Goal: Task Accomplishment & Management: Manage account settings

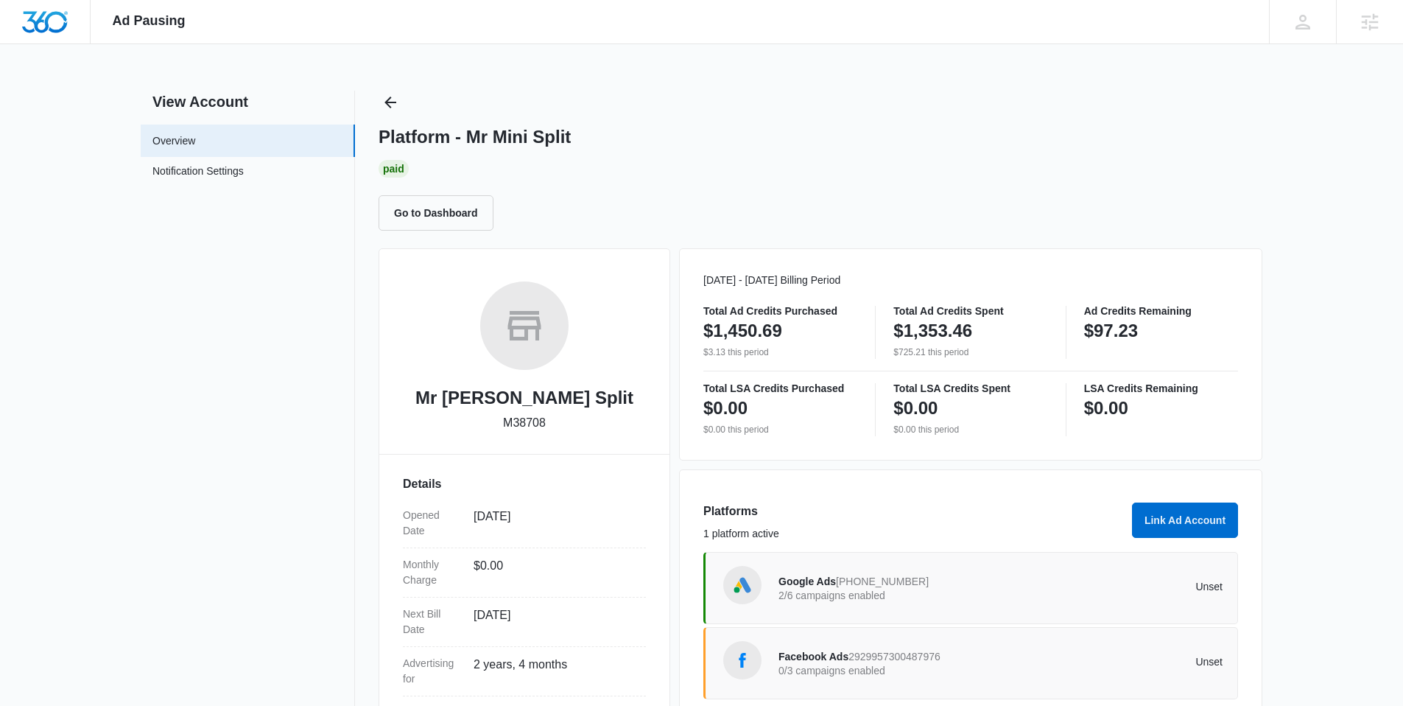
scroll to position [57, 0]
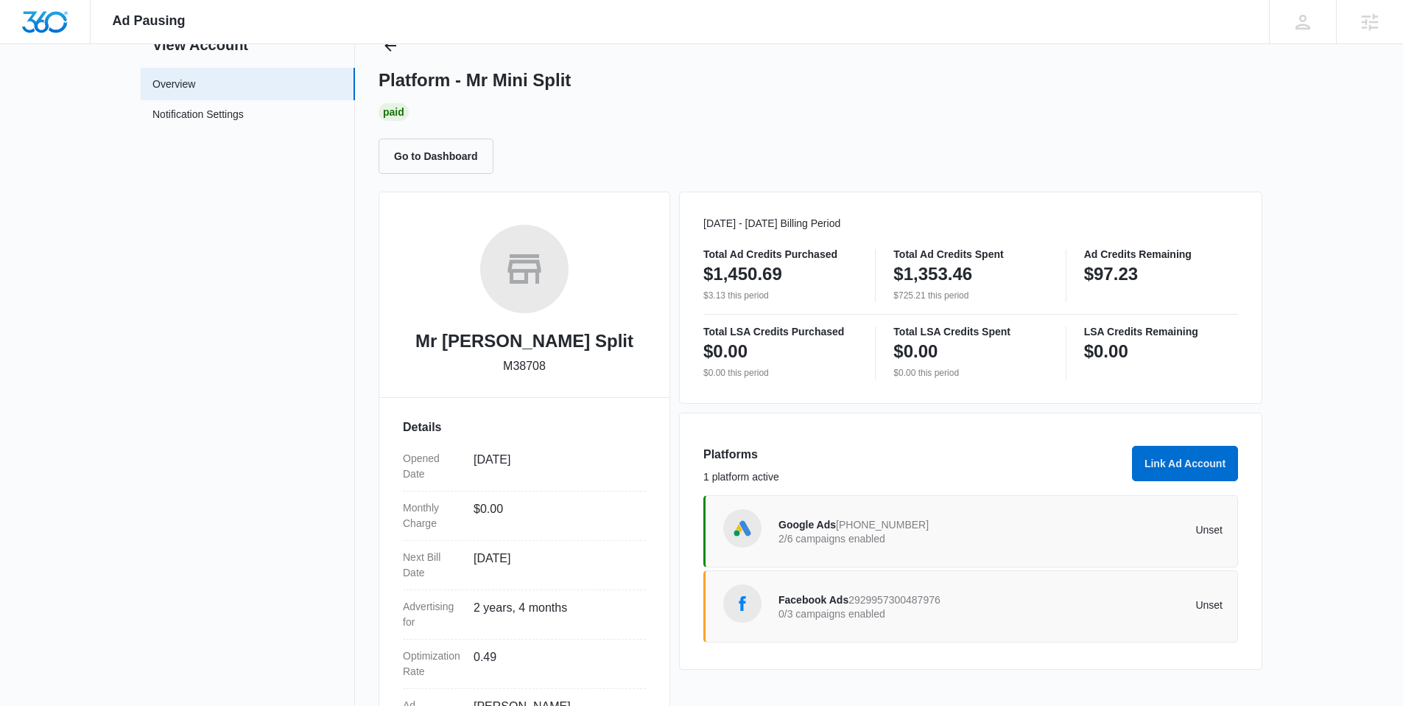
click at [960, 511] on div "Google Ads [PHONE_NUMBER] 2/6 campaigns enabled Unset" at bounding box center [1001, 531] width 444 height 41
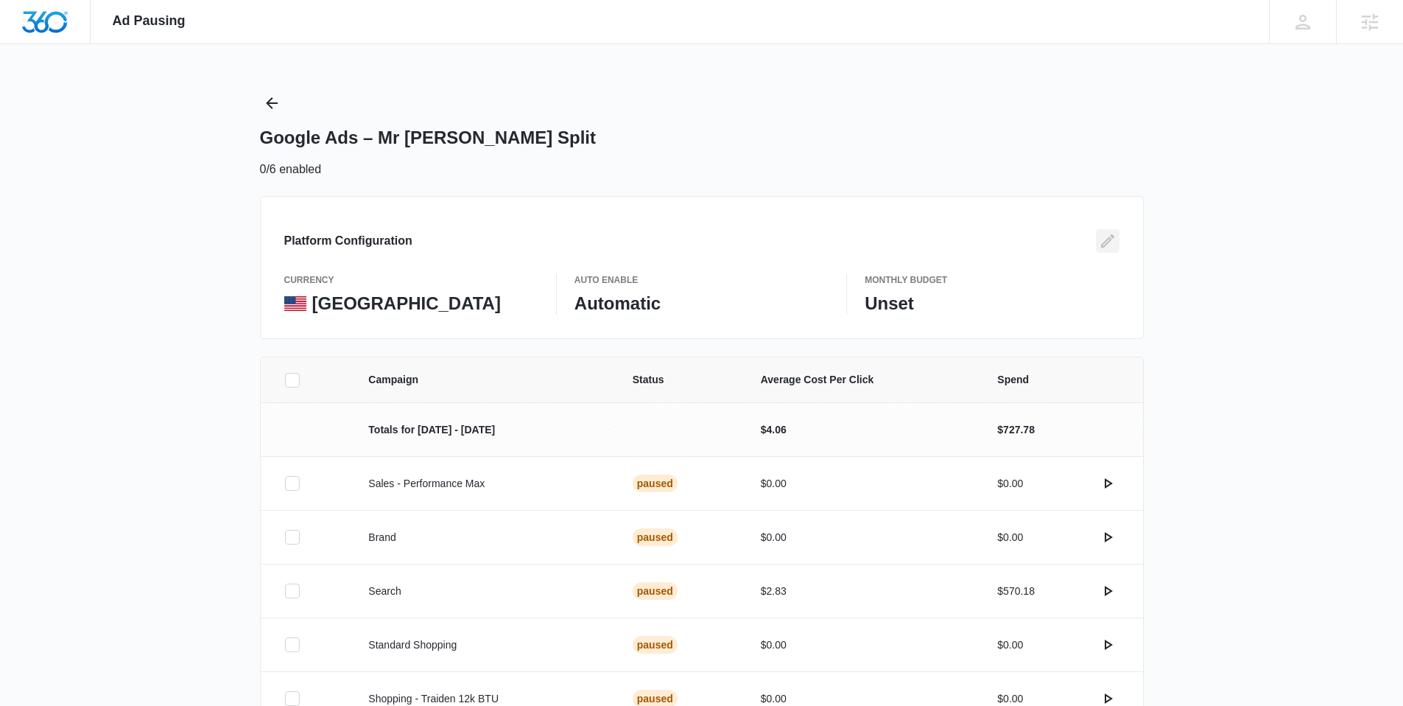
click at [1101, 246] on icon "Edit" at bounding box center [1107, 240] width 13 height 13
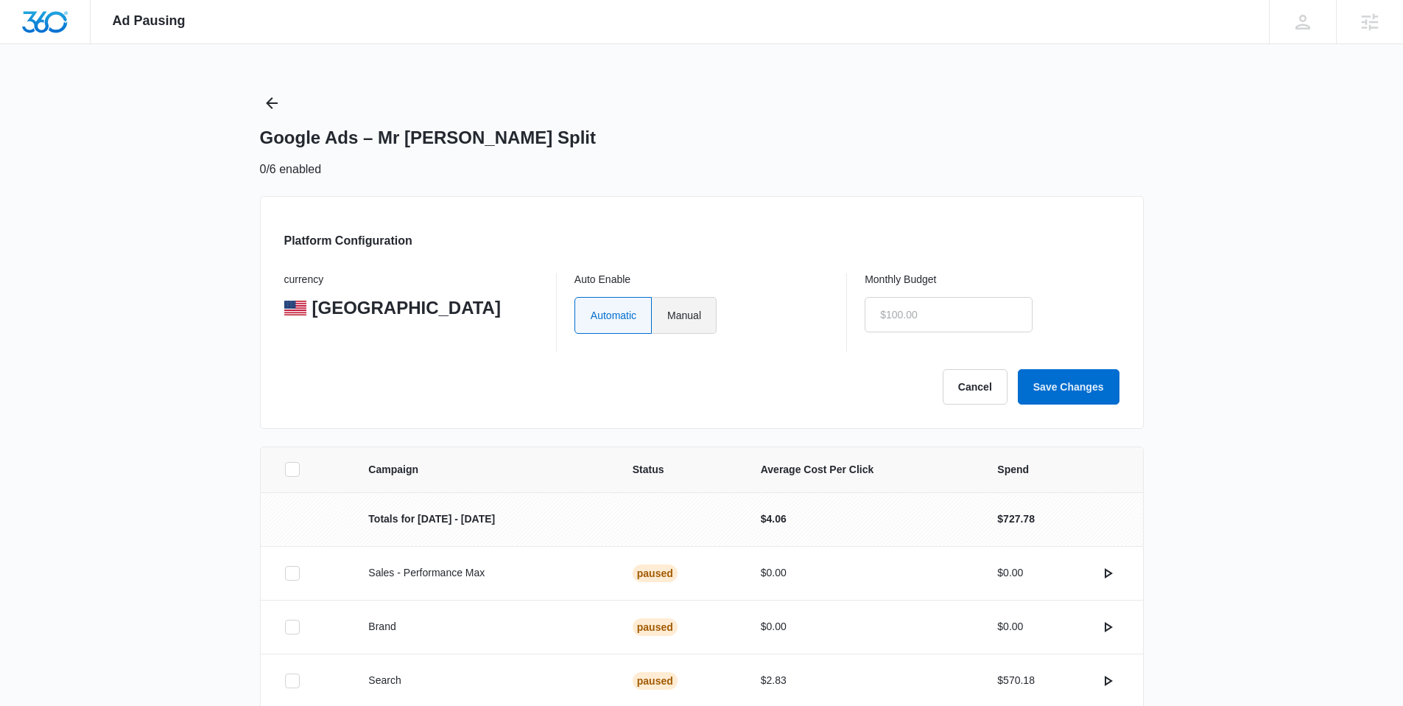
click at [692, 296] on div "Auto Enable Automatic Manual" at bounding box center [702, 312] width 254 height 78
click at [689, 323] on label "Manual" at bounding box center [684, 315] width 65 height 37
click at [667, 315] on input "Manual" at bounding box center [667, 315] width 1 height 1
radio input "true"
click at [941, 328] on input "text" at bounding box center [949, 314] width 168 height 35
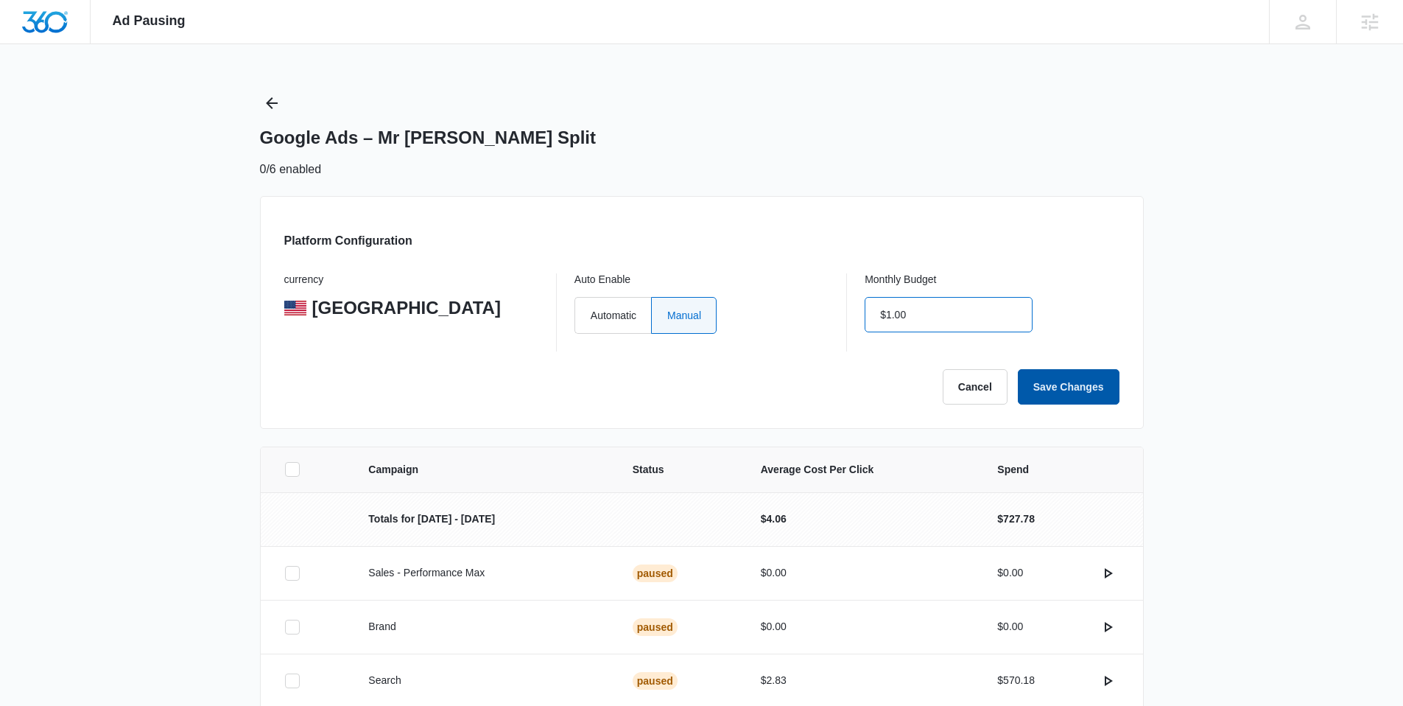
type input "$1.00"
click at [1093, 382] on button "Save Changes" at bounding box center [1069, 386] width 102 height 35
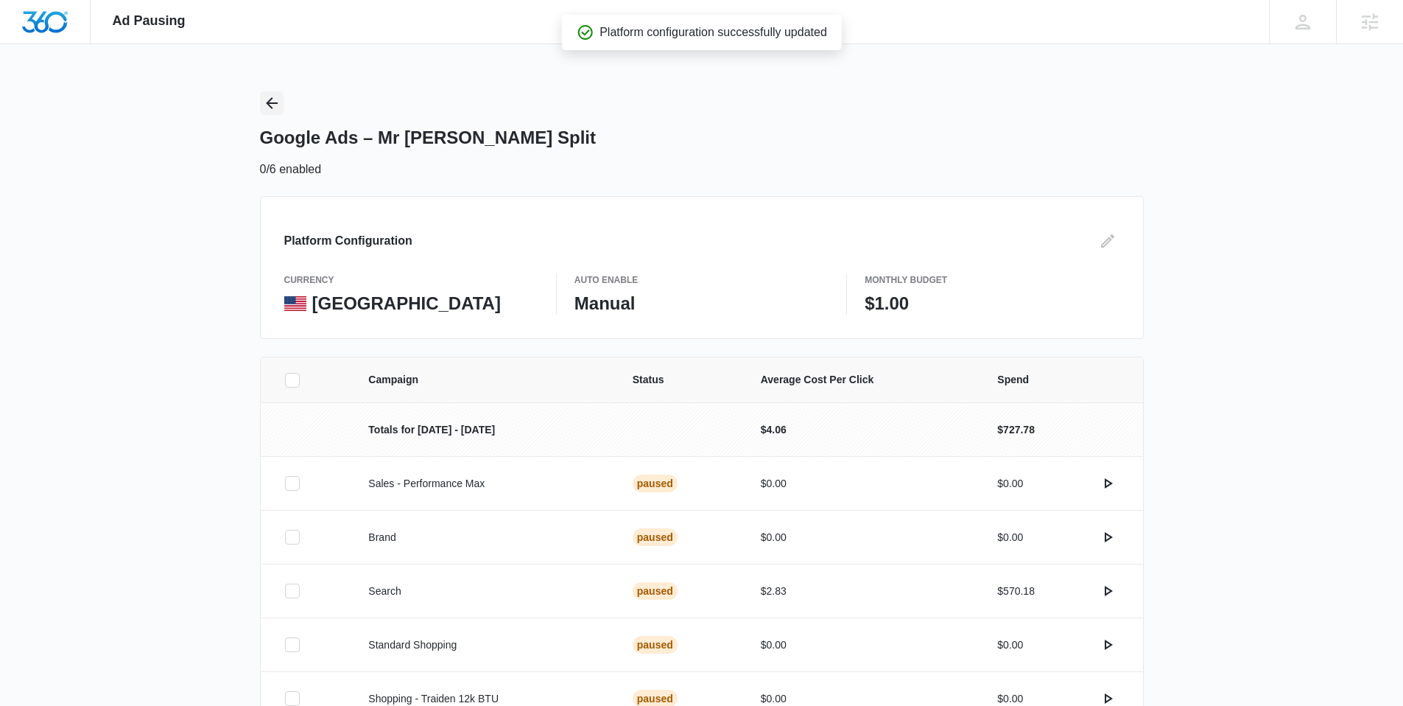
click at [278, 105] on icon "Back" at bounding box center [272, 103] width 18 height 18
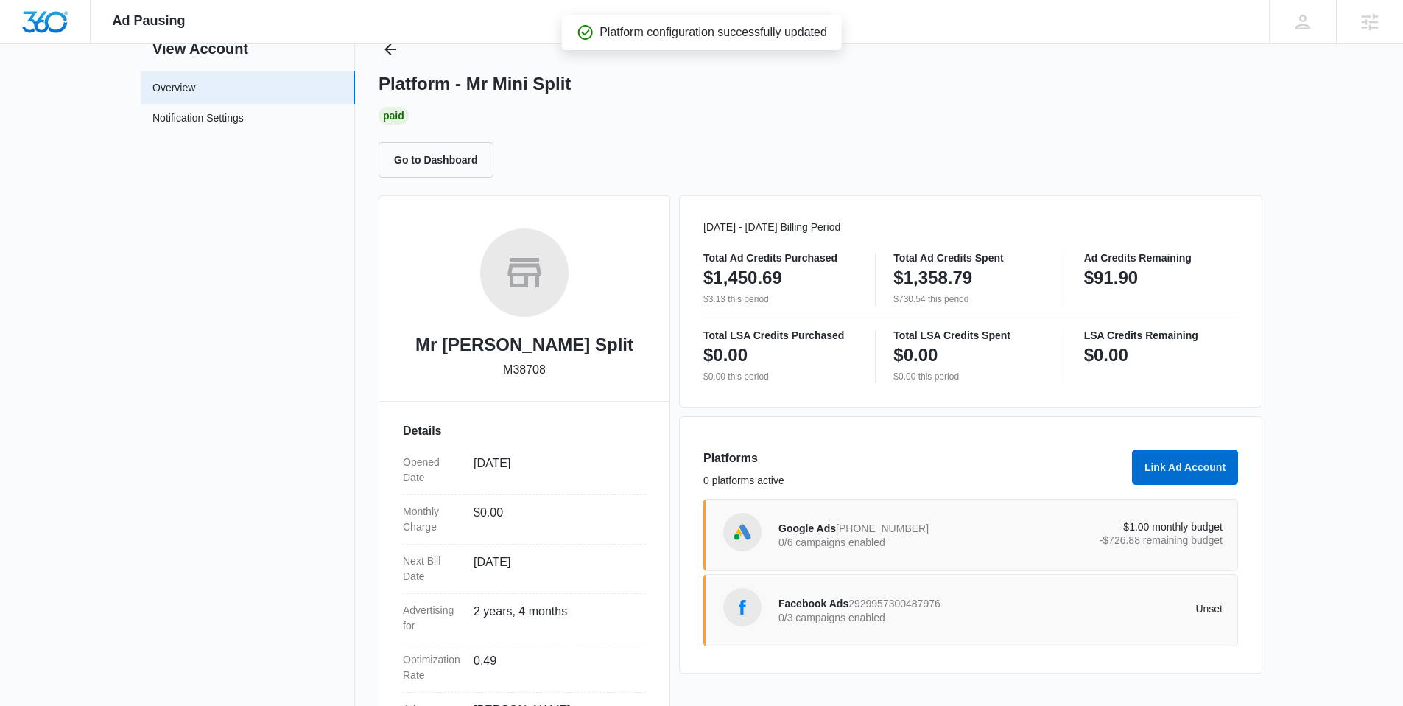
scroll to position [181, 0]
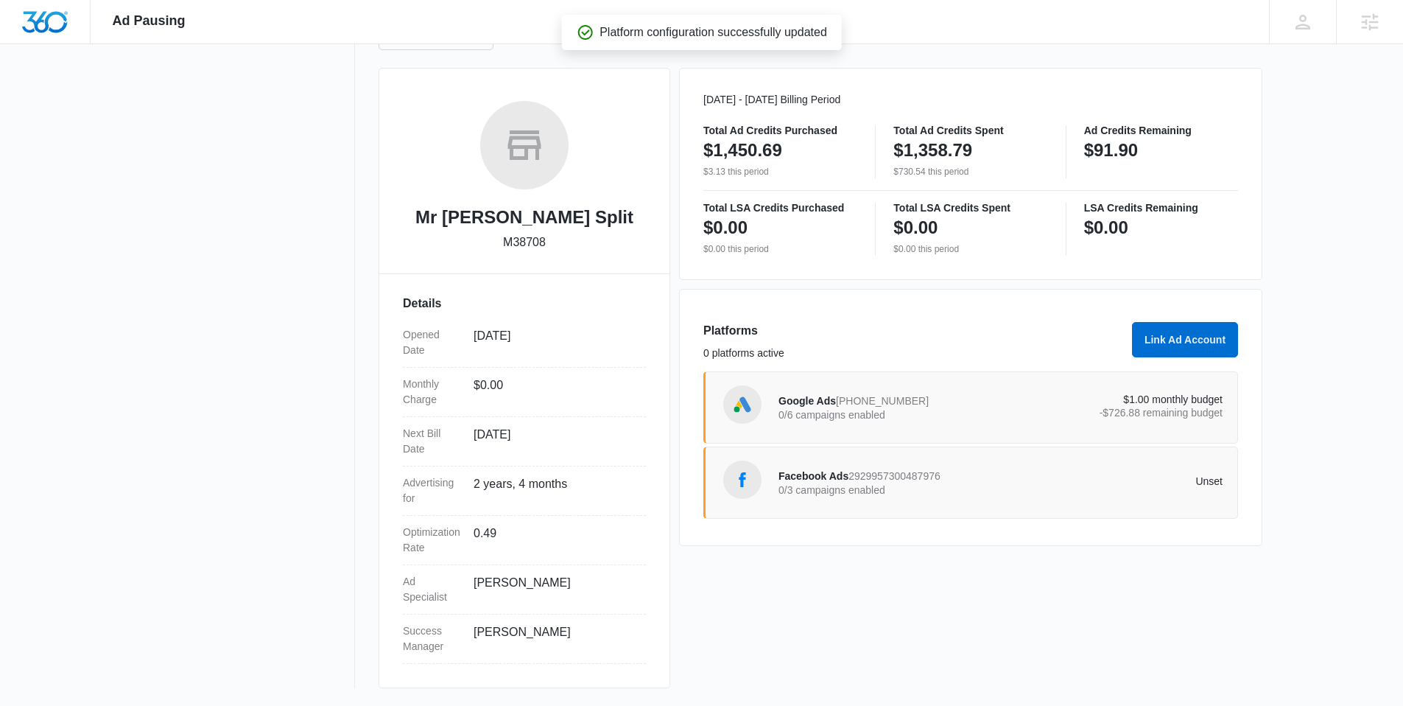
click at [1149, 466] on div "Facebook Ads 2929957300487976 0/3 campaigns enabled Unset" at bounding box center [1001, 482] width 444 height 41
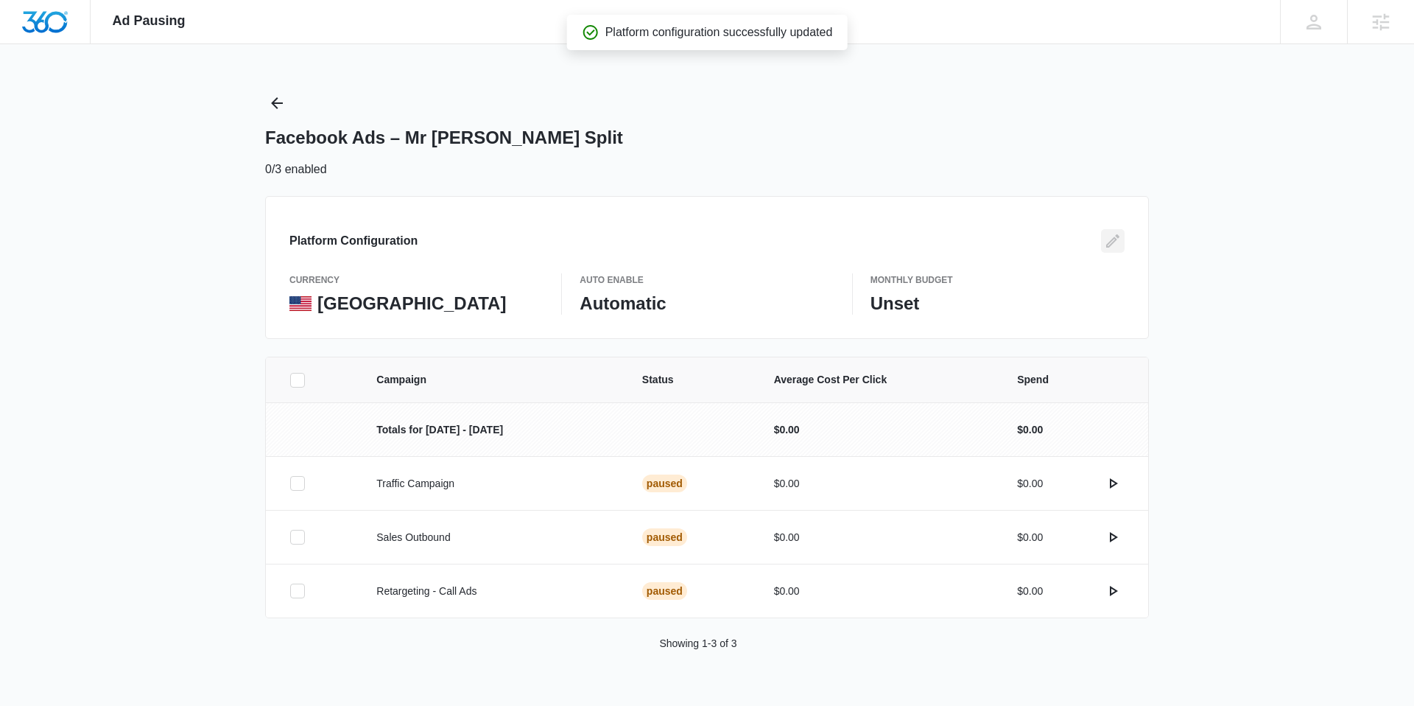
click at [1123, 238] on button "Edit" at bounding box center [1113, 241] width 24 height 24
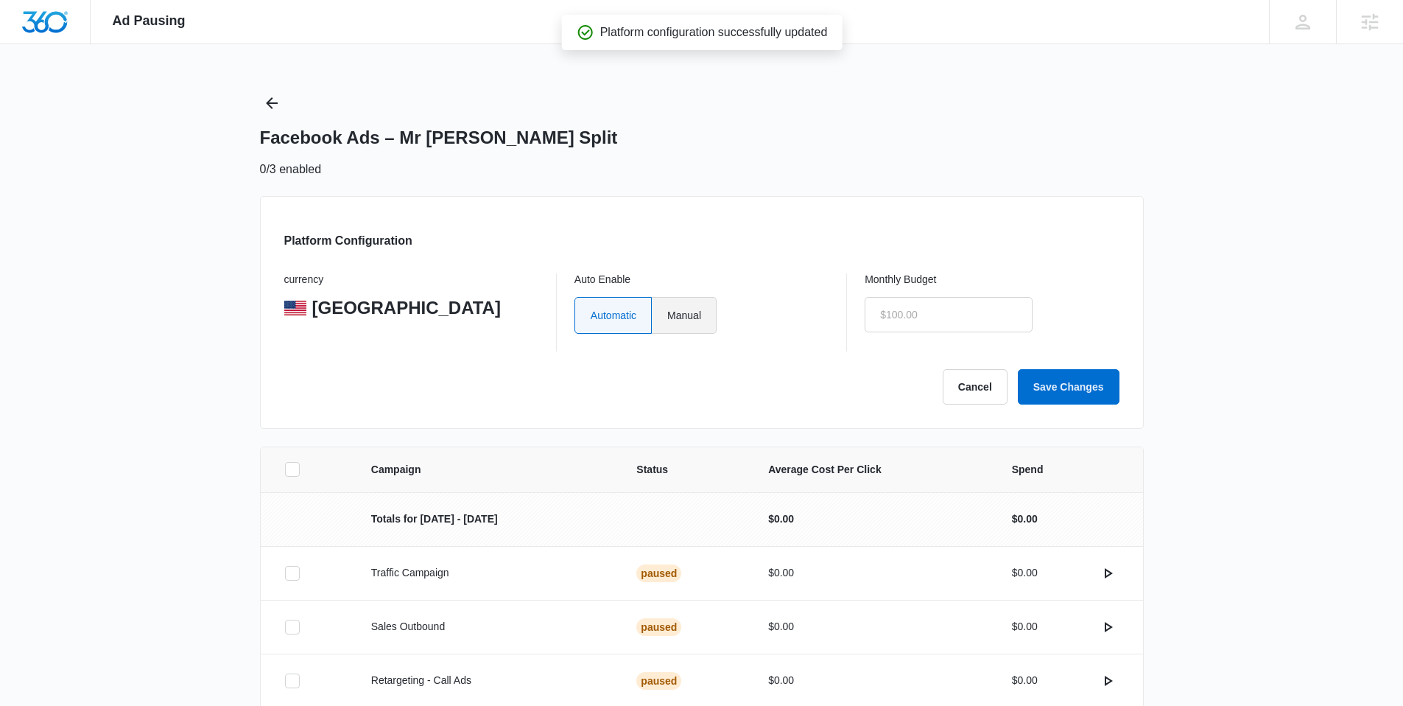
click at [706, 308] on label "Manual" at bounding box center [684, 315] width 65 height 37
click at [667, 315] on input "Manual" at bounding box center [667, 315] width 1 height 1
radio input "true"
click at [1001, 303] on input "text" at bounding box center [949, 314] width 168 height 35
drag, startPoint x: 918, startPoint y: 326, endPoint x: 789, endPoint y: 319, distance: 129.1
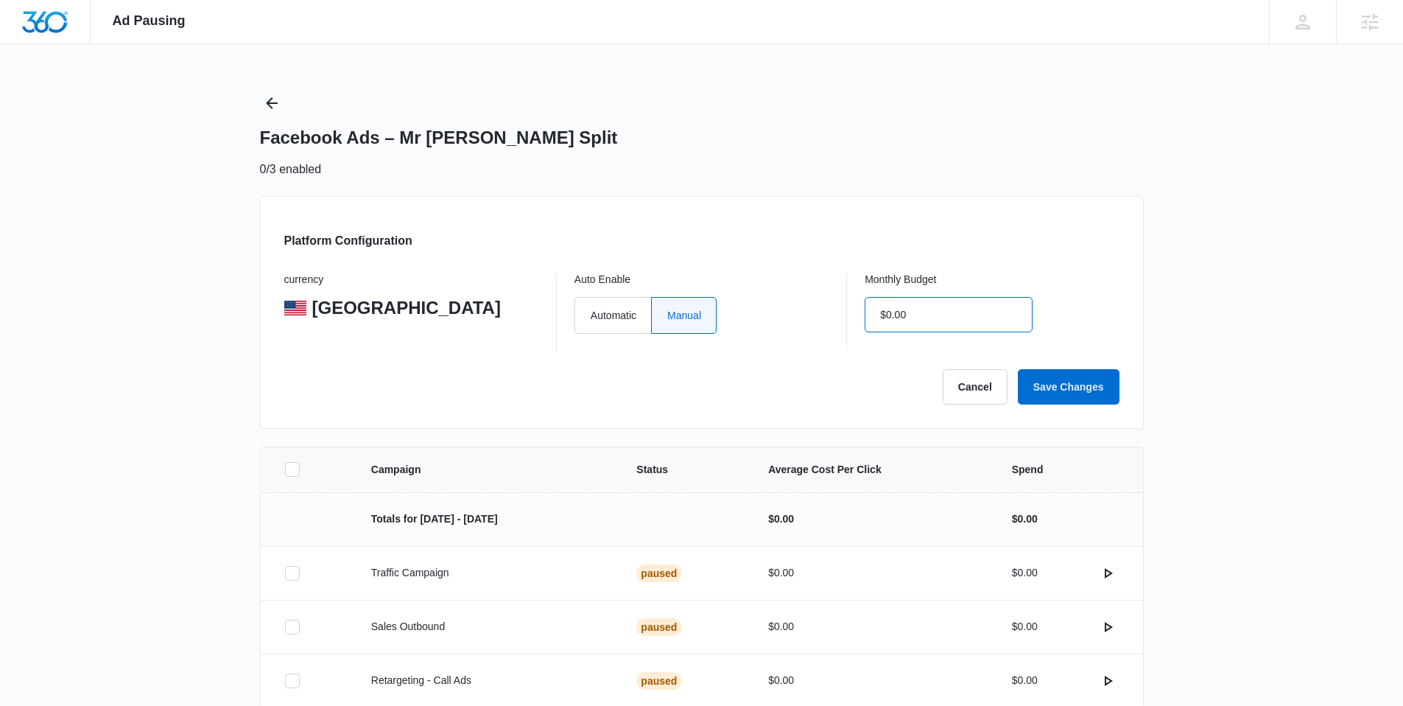
click at [761, 313] on div "currency United States Auto Enable Automatic Manual Monthly Budget $0.00" at bounding box center [701, 312] width 835 height 78
type input "$1.00"
click at [1090, 376] on button "Save Changes" at bounding box center [1069, 386] width 102 height 35
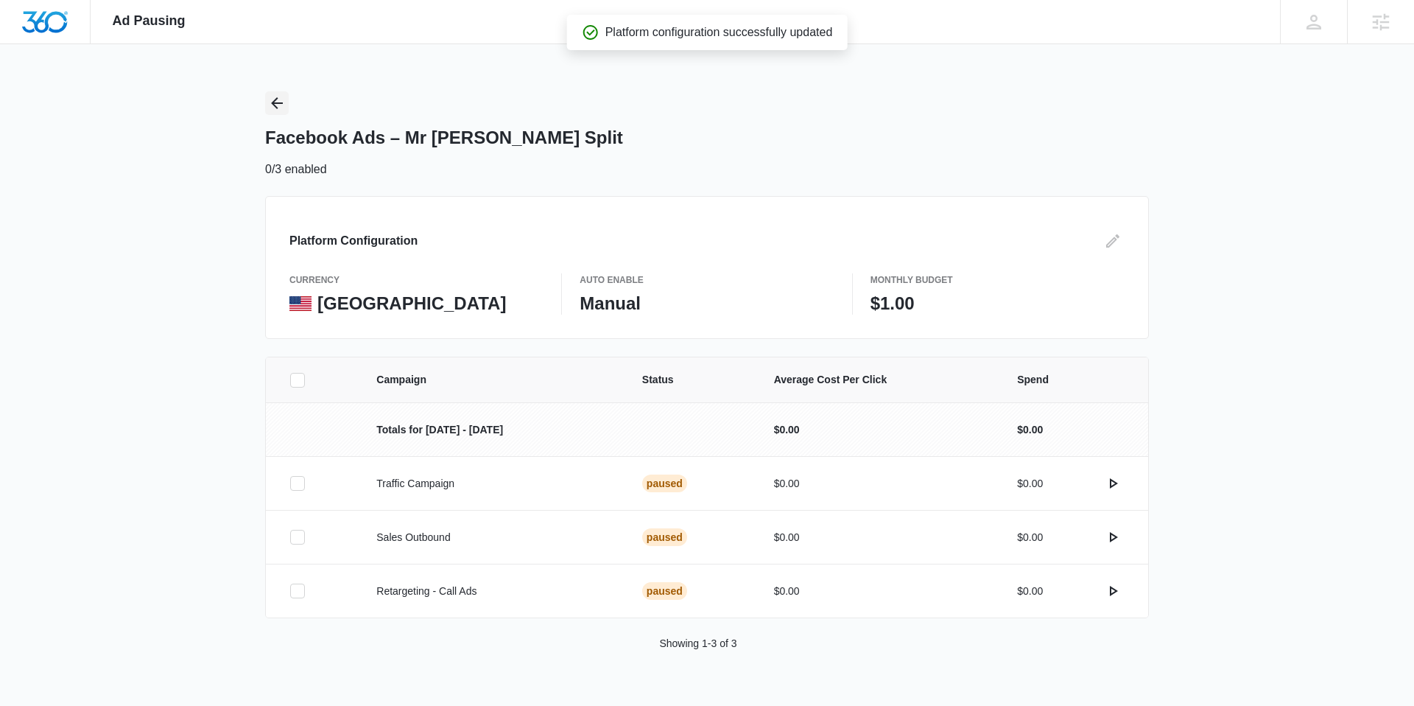
click at [273, 102] on icon "Back" at bounding box center [277, 103] width 12 height 12
